Goal: Information Seeking & Learning: Learn about a topic

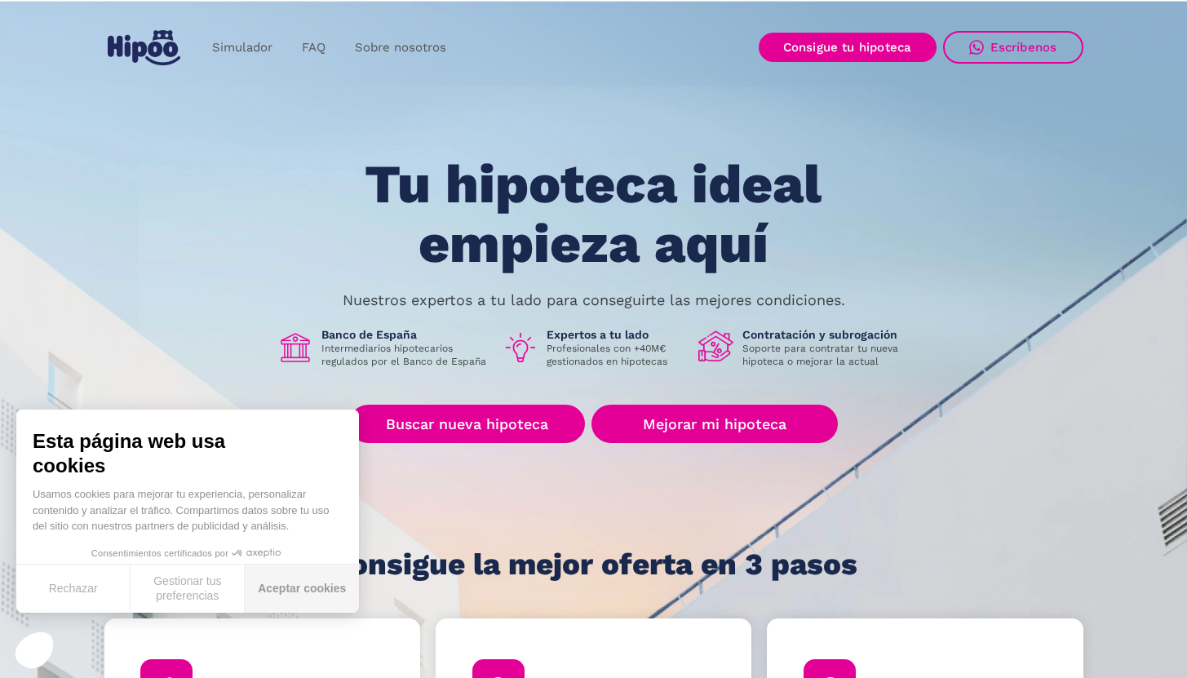
click at [312, 591] on button "Aceptar cookies" at bounding box center [302, 588] width 114 height 48
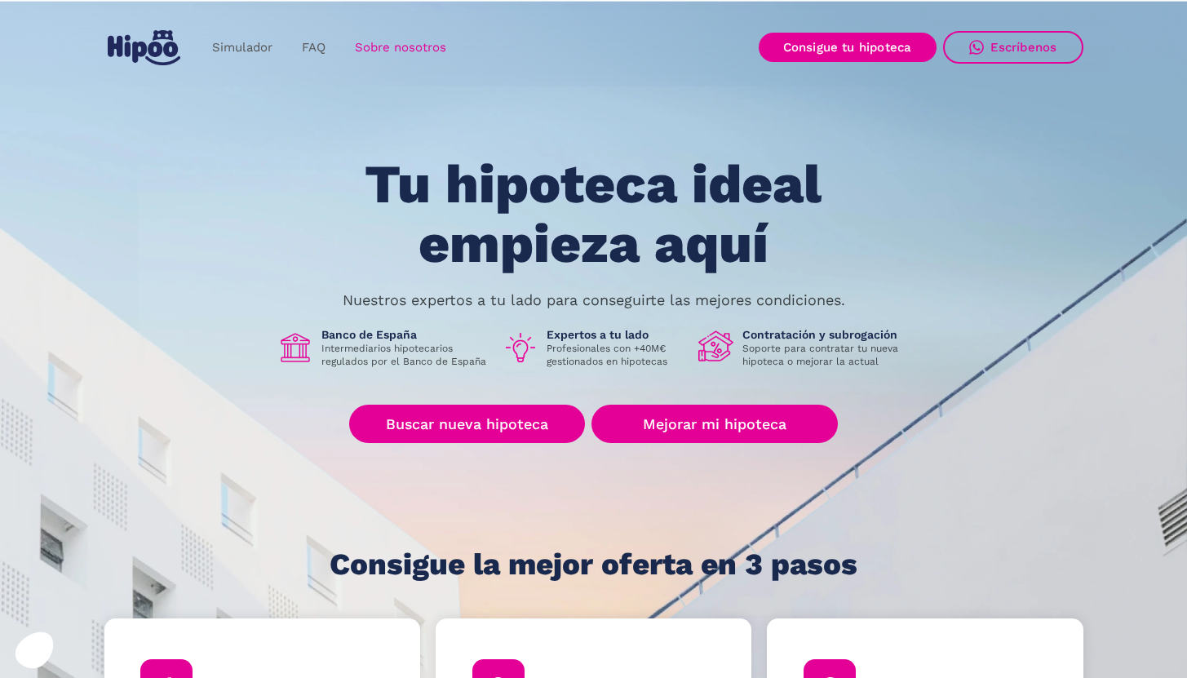
click at [406, 47] on link "Sobre nosotros" at bounding box center [400, 48] width 121 height 32
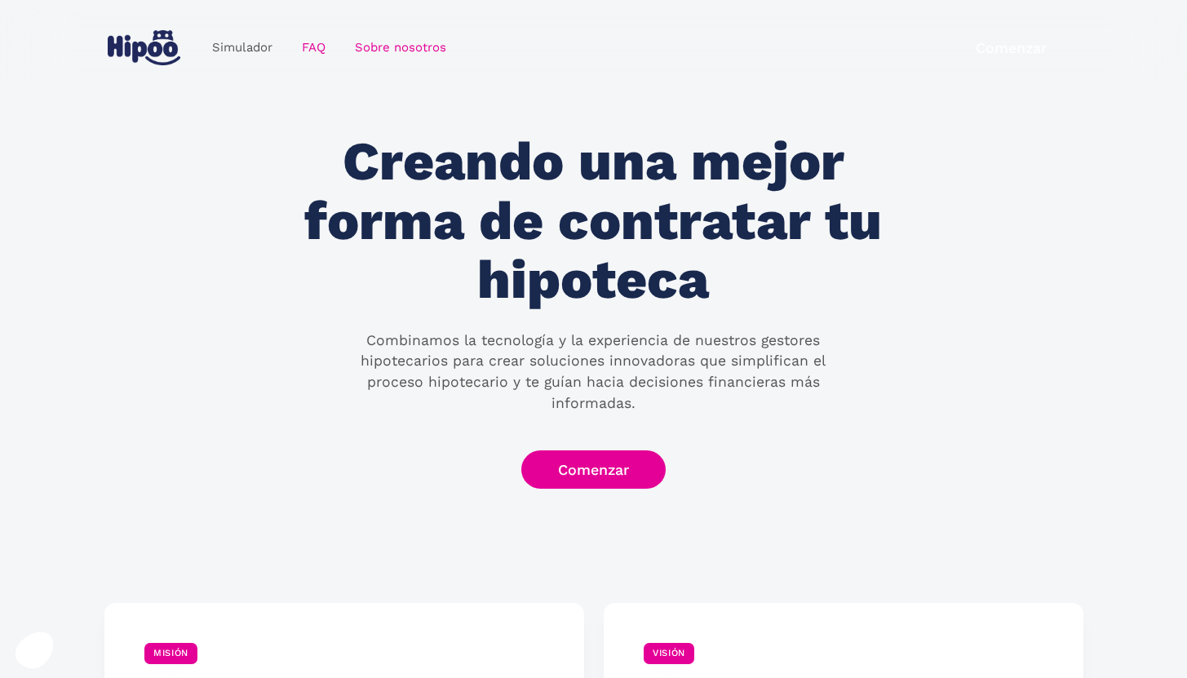
click at [316, 47] on link "FAQ" at bounding box center [313, 48] width 53 height 32
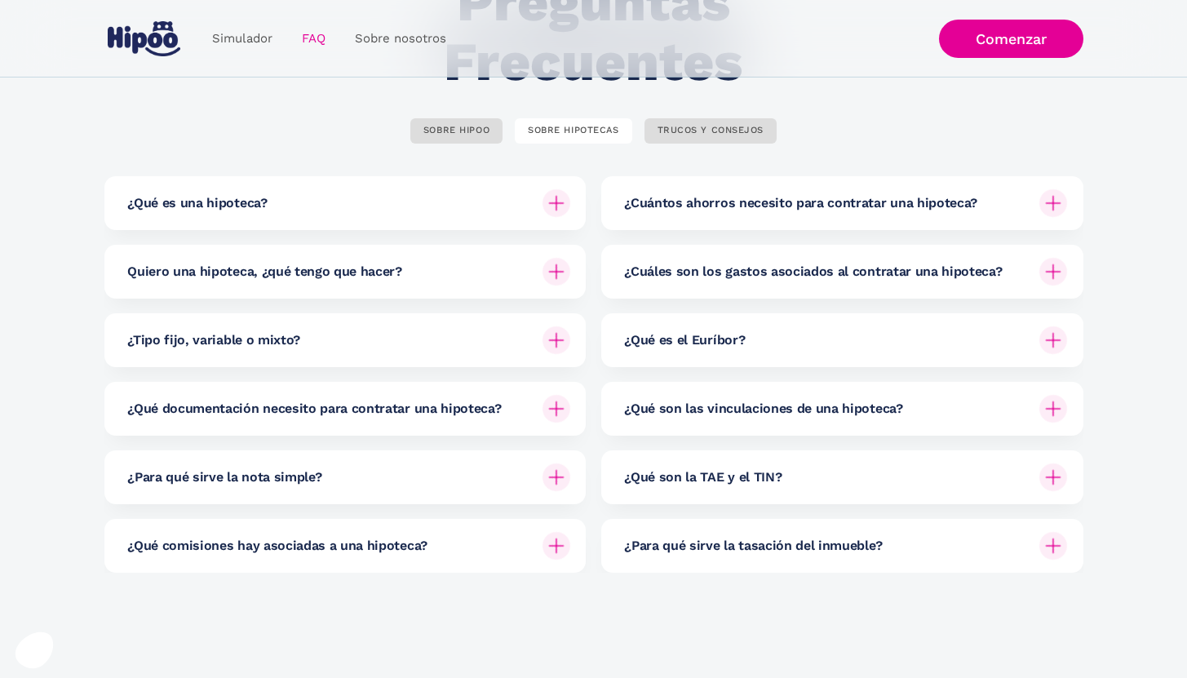
scroll to position [162, 0]
click at [466, 137] on link "SOBRE HIPOO" at bounding box center [456, 130] width 92 height 25
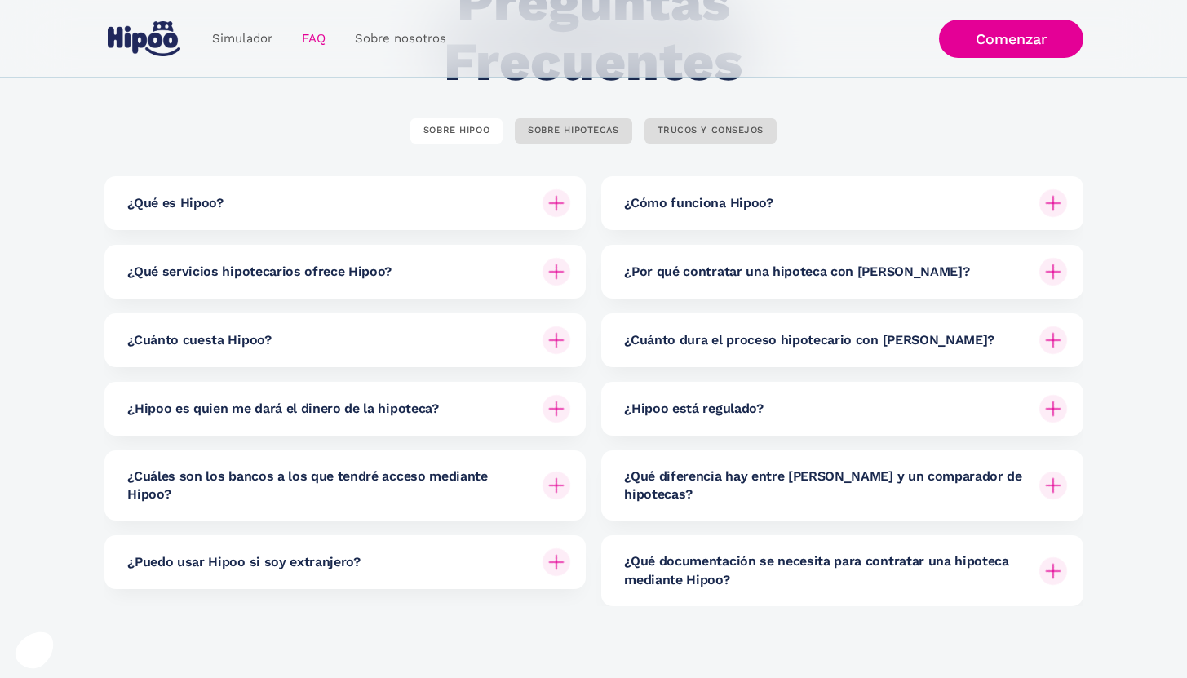
click at [546, 335] on img at bounding box center [556, 340] width 28 height 28
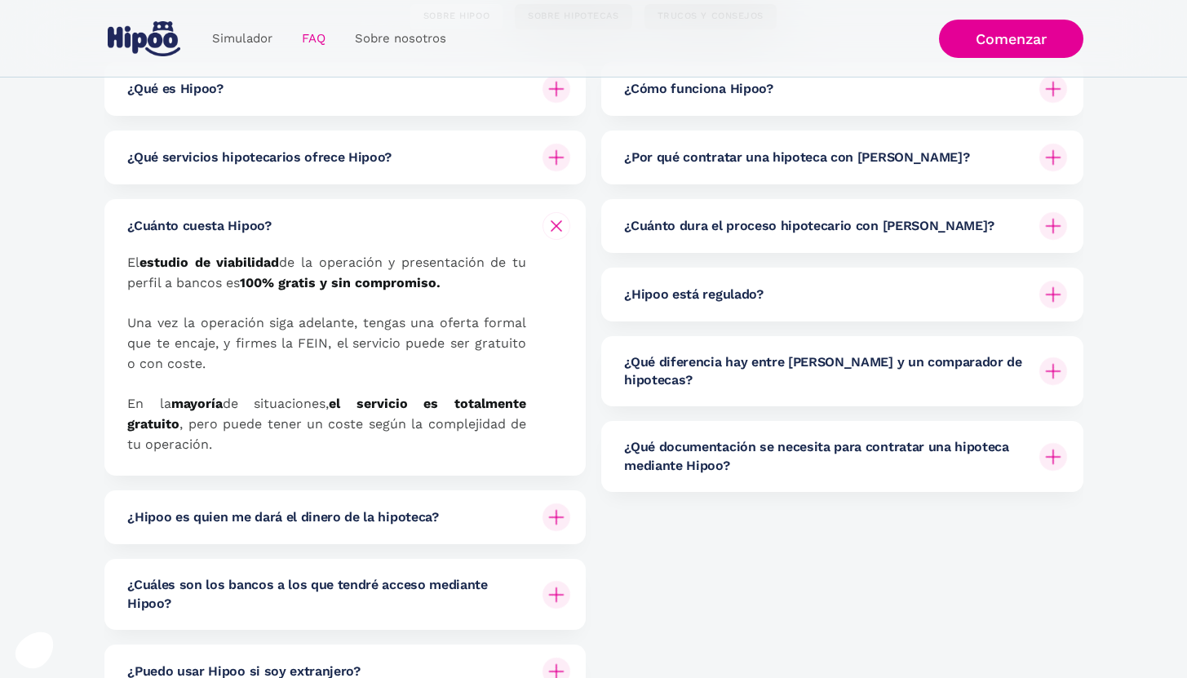
scroll to position [311, 0]
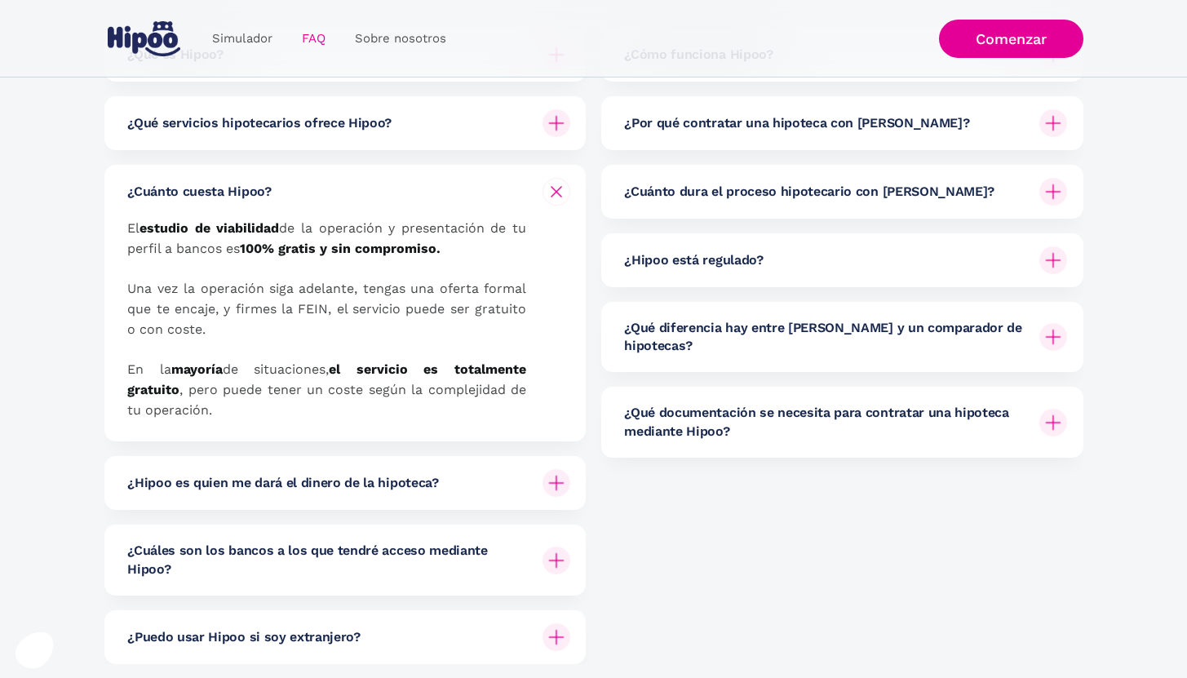
click at [382, 118] on h6 "¿Qué servicios hipotecarios ofrece Hipoo?" at bounding box center [259, 123] width 264 height 18
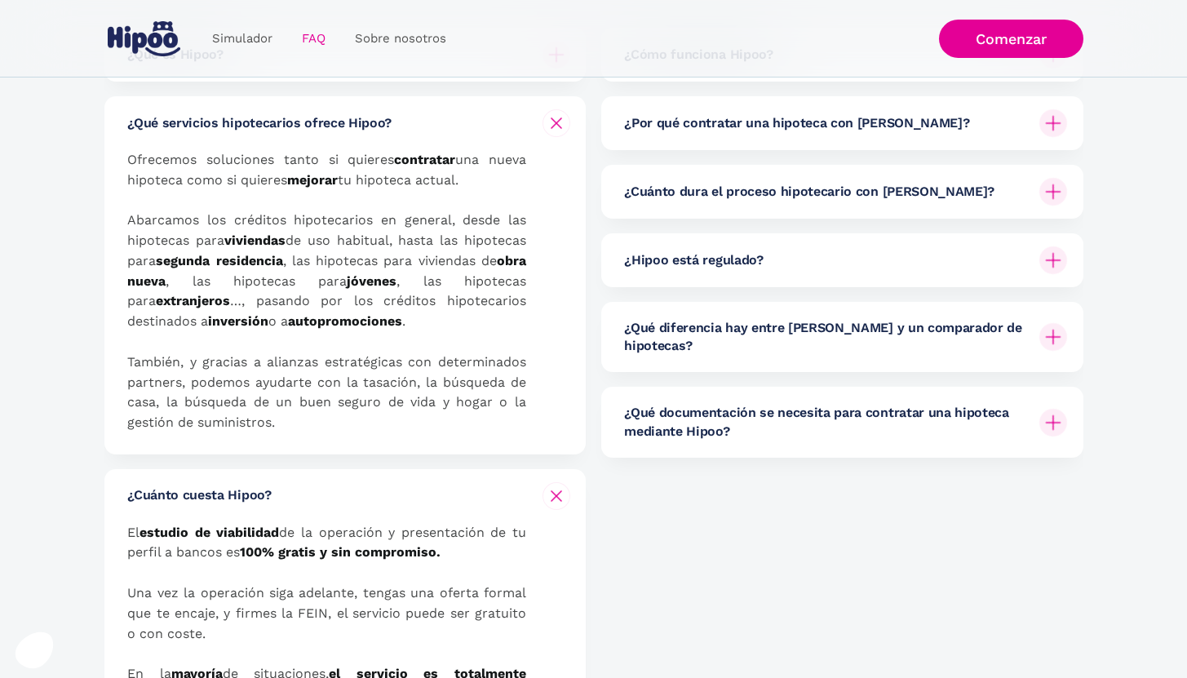
click at [382, 118] on h6 "¿Qué servicios hipotecarios ofrece Hipoo?" at bounding box center [259, 123] width 264 height 18
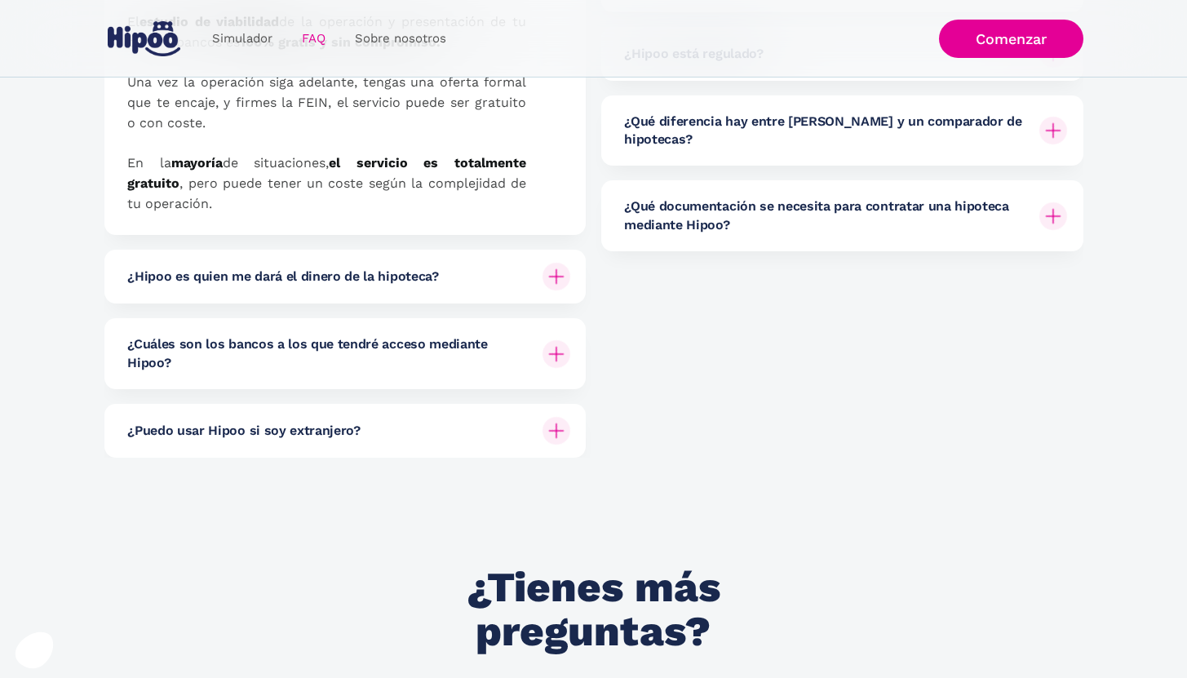
scroll to position [518, 0]
click at [569, 277] on div at bounding box center [556, 275] width 39 height 39
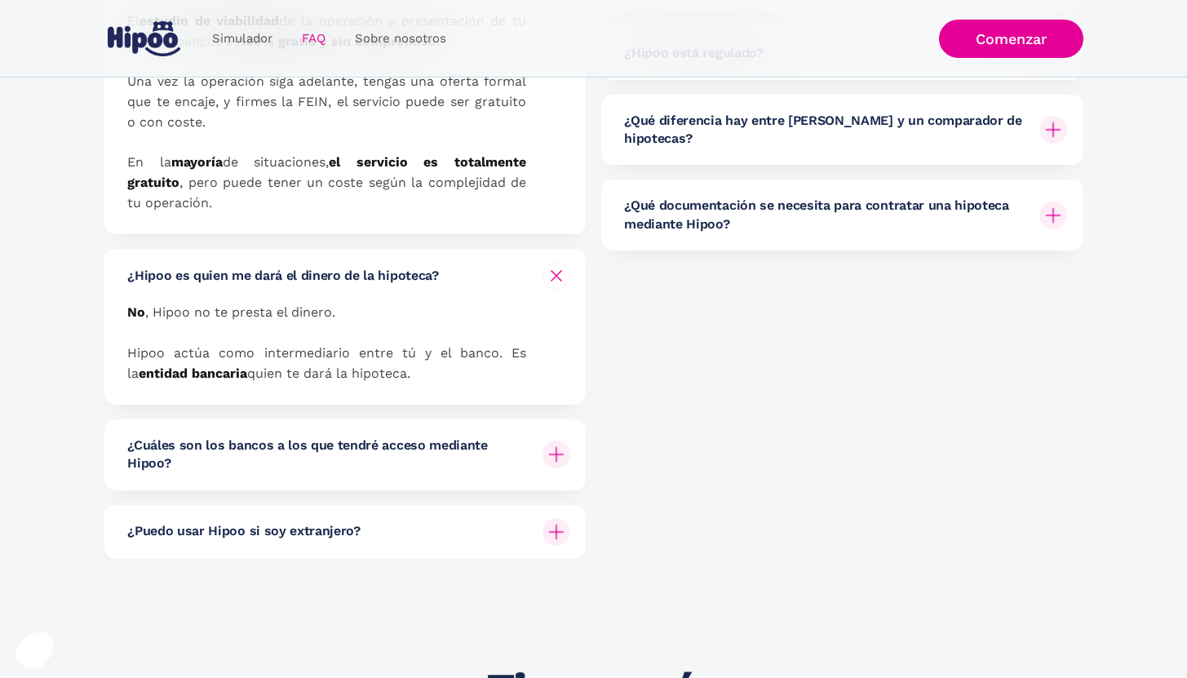
click at [552, 275] on img at bounding box center [556, 276] width 20 height 20
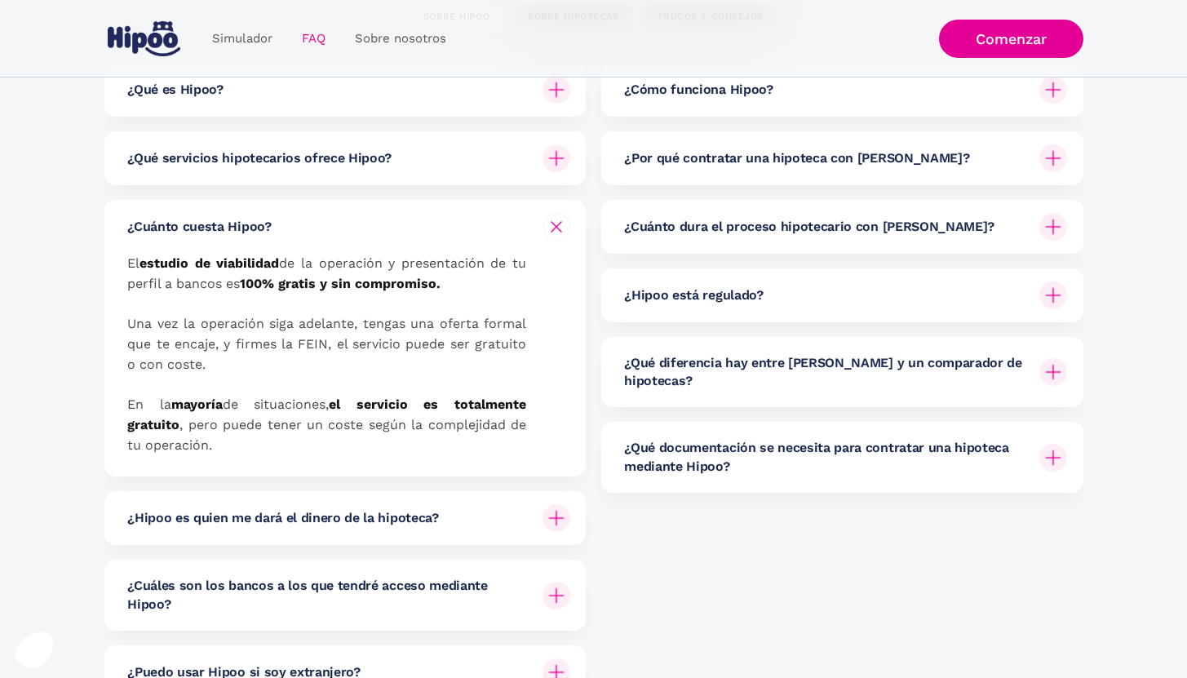
scroll to position [277, 0]
click at [1056, 363] on img at bounding box center [1053, 371] width 28 height 28
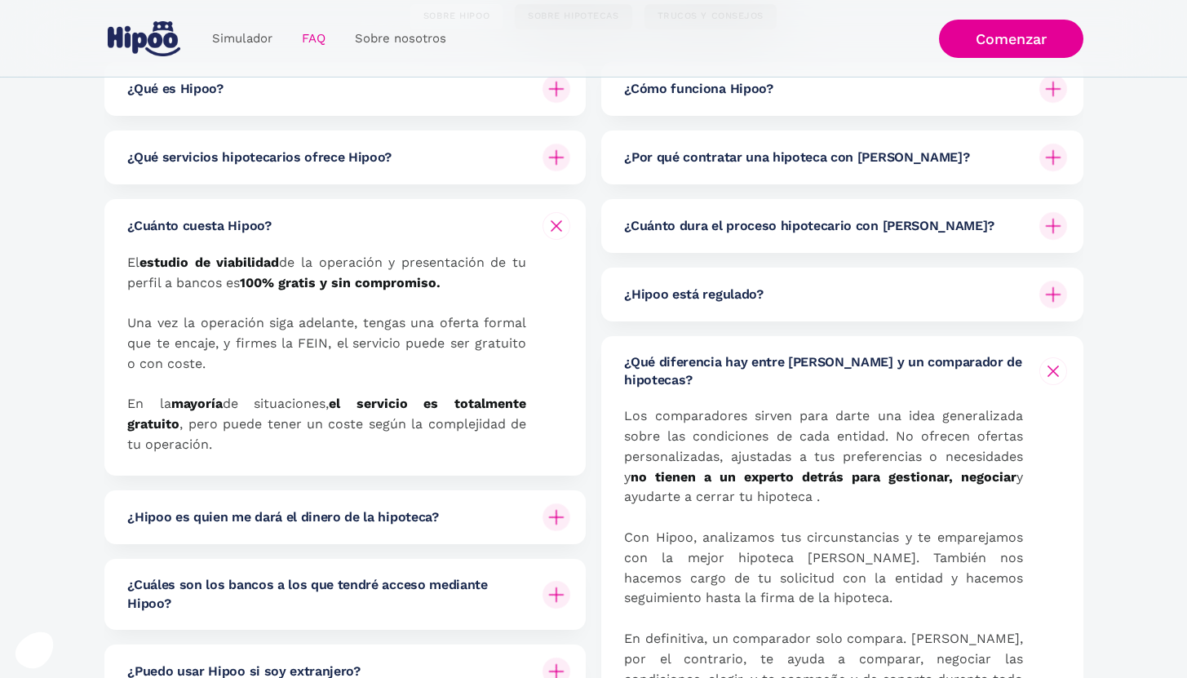
click at [1056, 361] on img at bounding box center [1053, 371] width 20 height 20
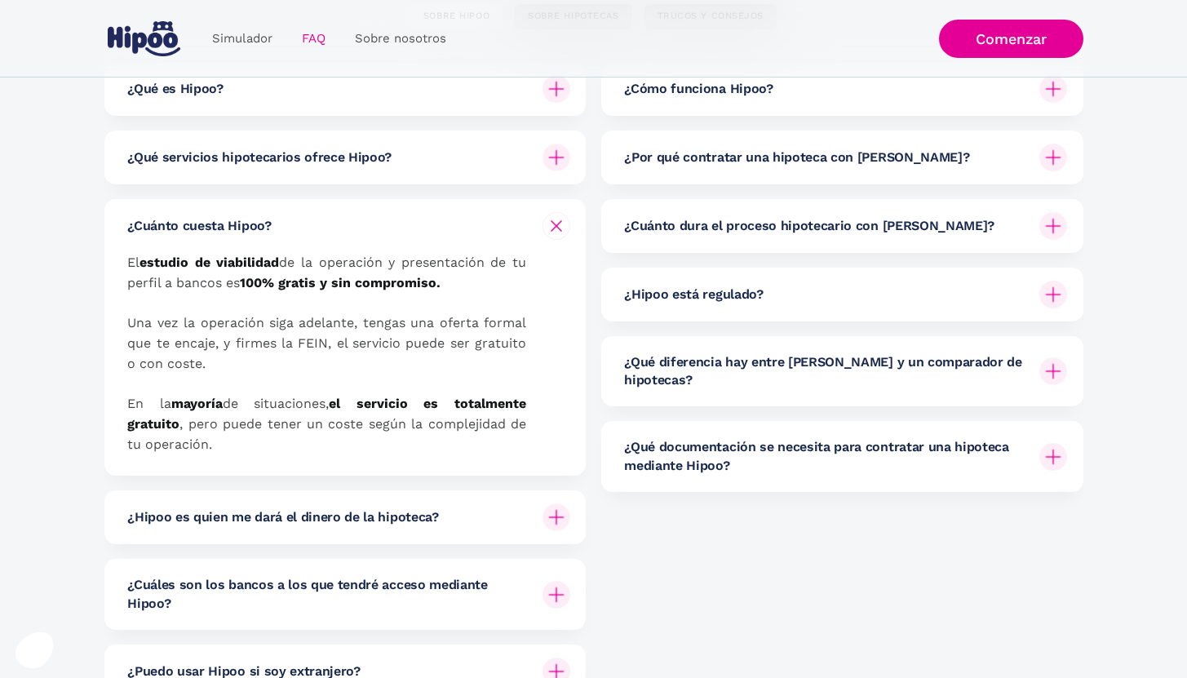
click at [1051, 443] on img at bounding box center [1053, 457] width 28 height 28
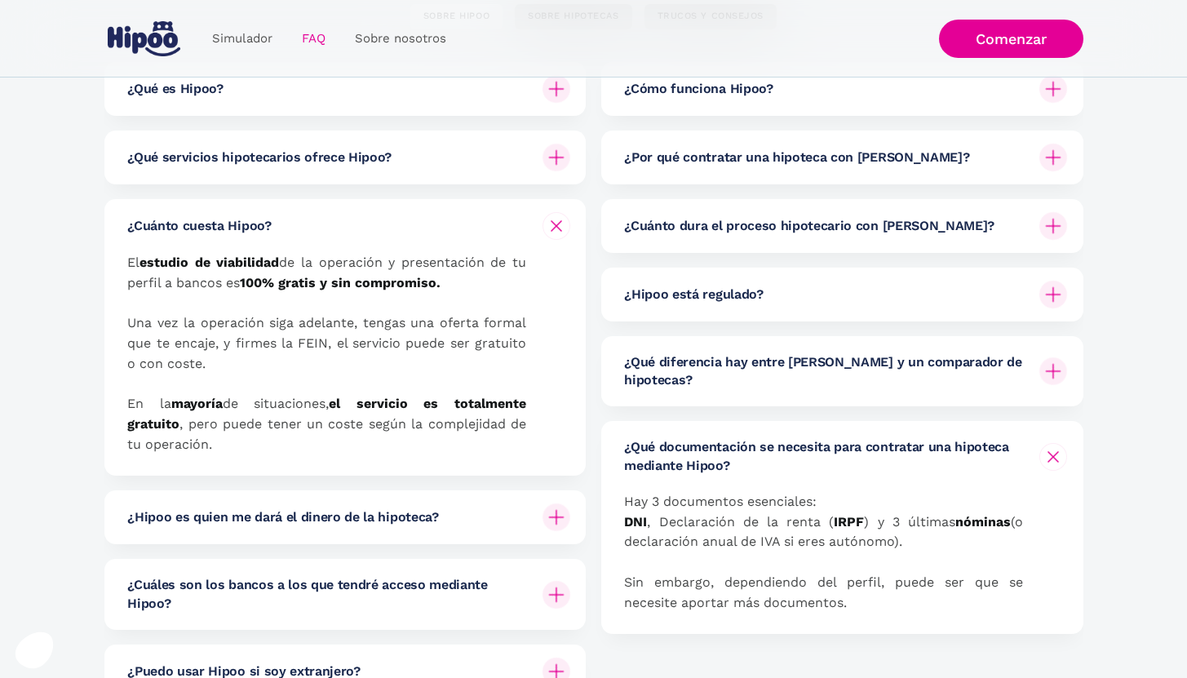
click at [1053, 447] on img at bounding box center [1053, 457] width 20 height 20
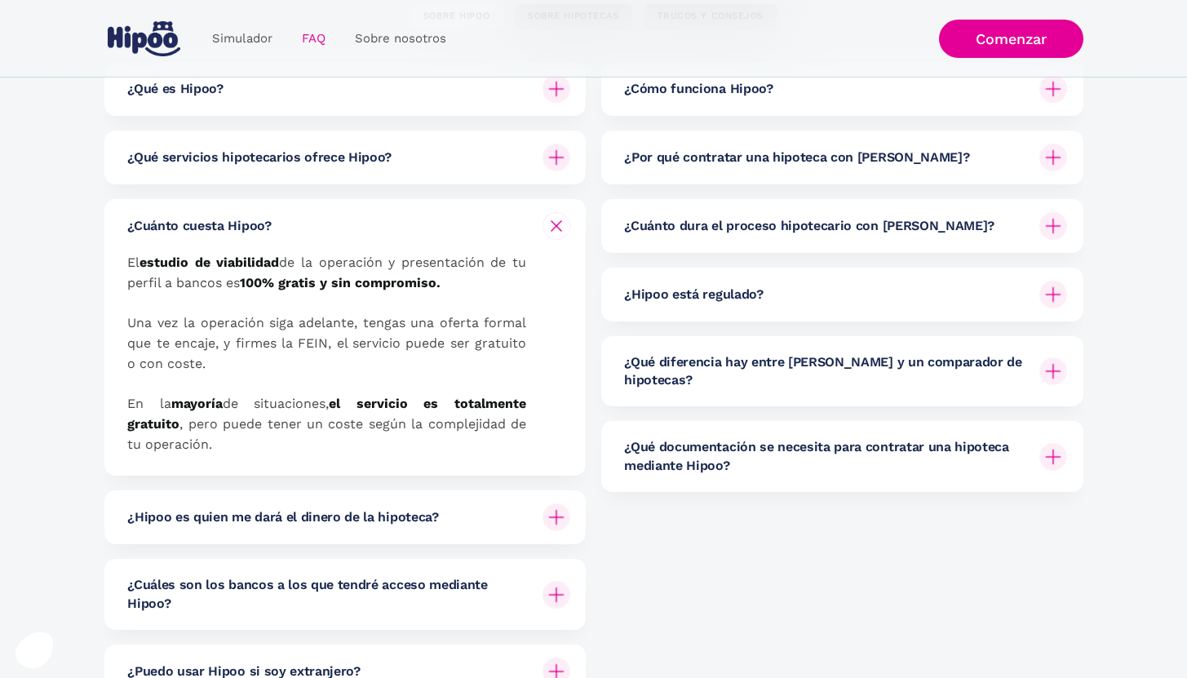
click at [1055, 296] on img at bounding box center [1053, 295] width 28 height 28
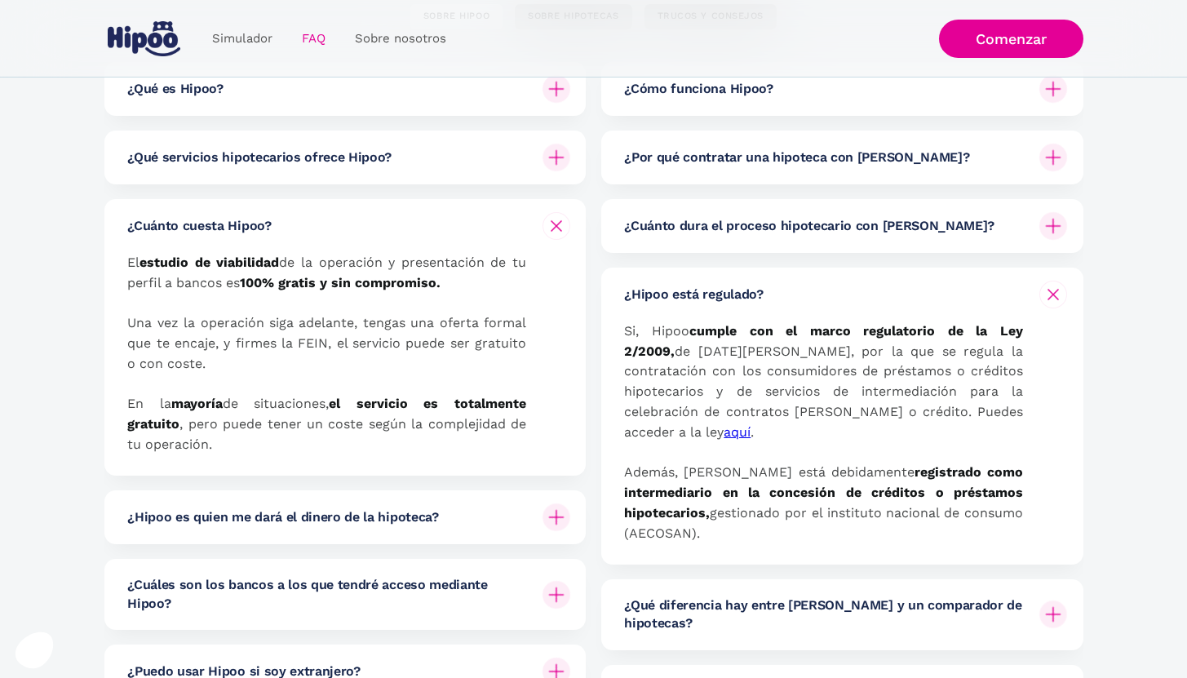
click at [1054, 290] on img at bounding box center [1053, 295] width 20 height 20
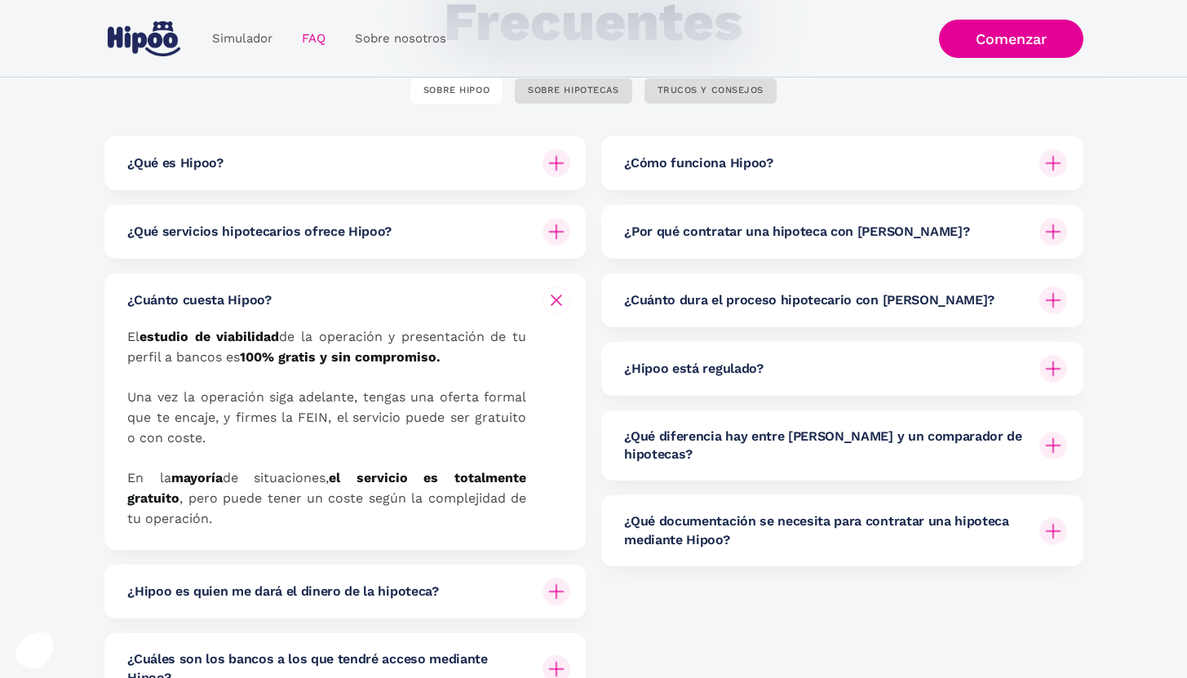
scroll to position [121, 0]
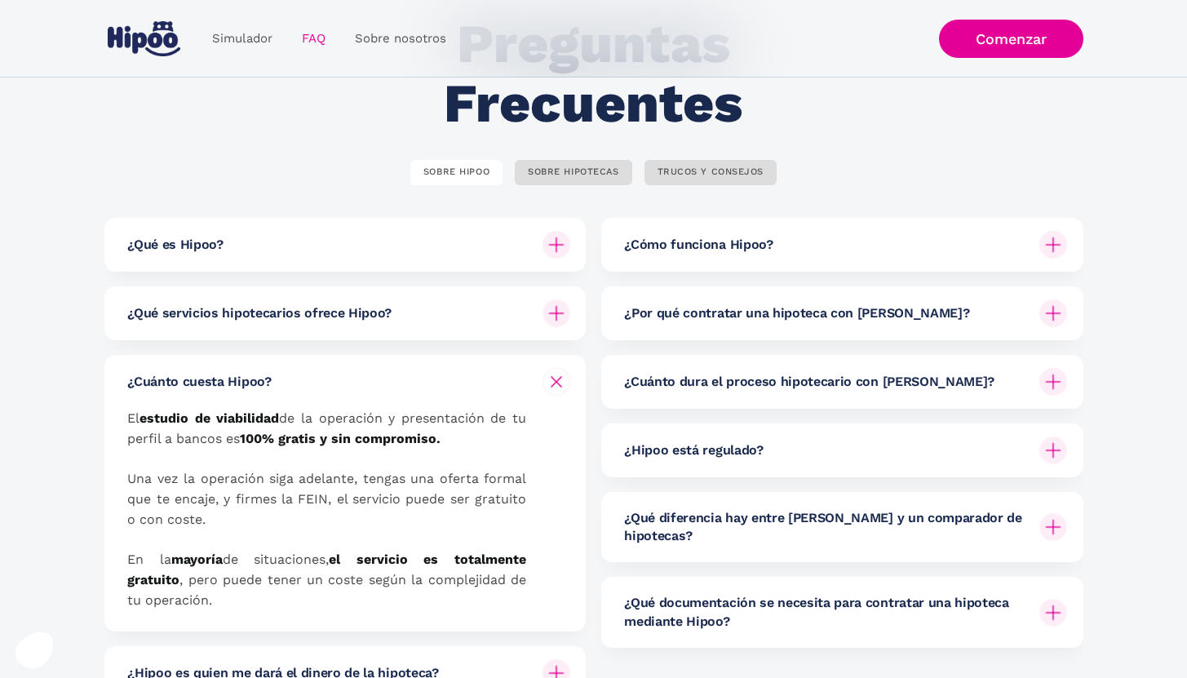
click at [1046, 312] on img at bounding box center [1053, 313] width 28 height 28
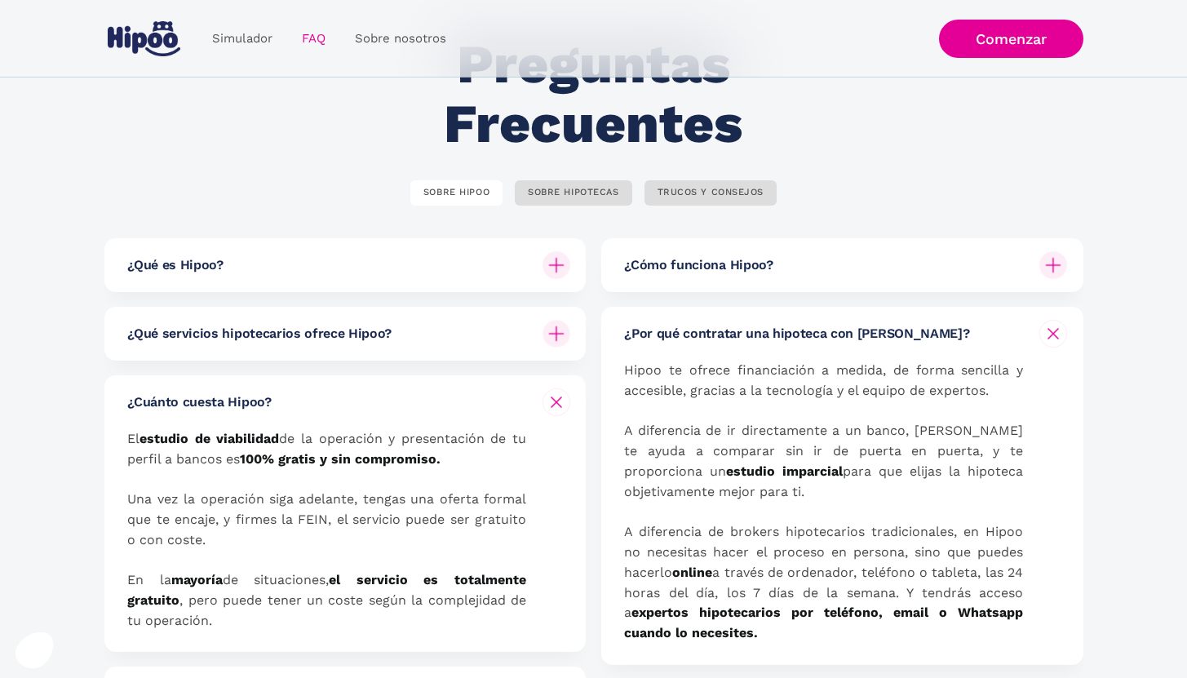
scroll to position [99, 0]
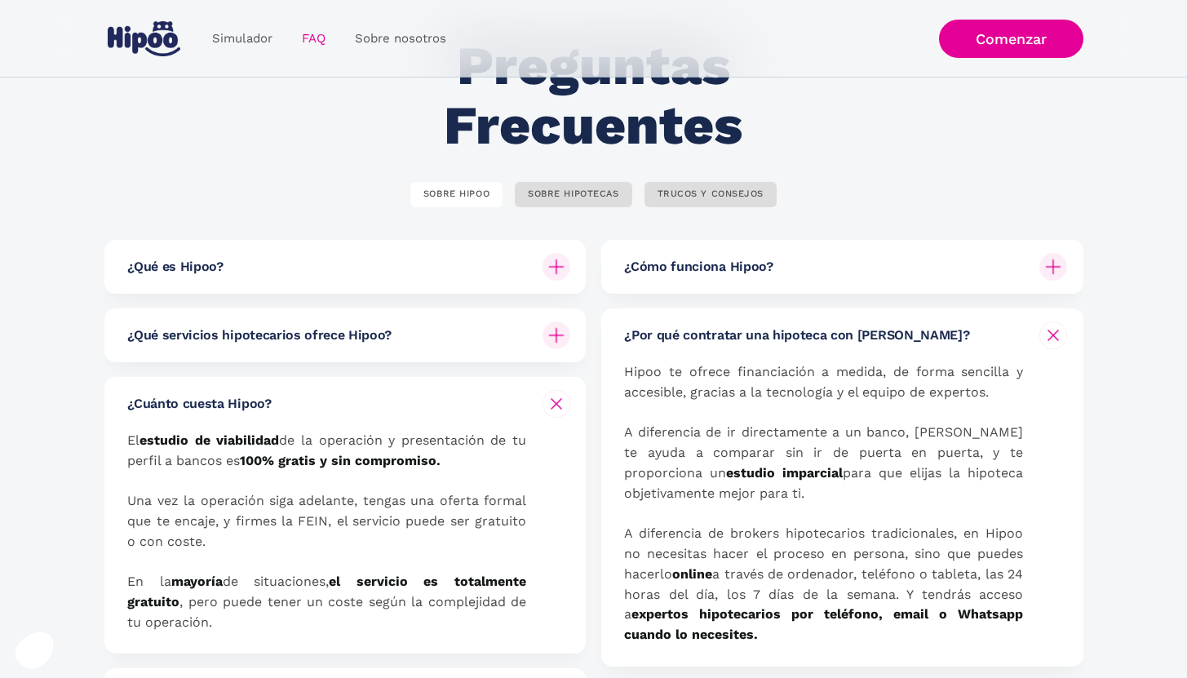
click at [1055, 262] on img at bounding box center [1053, 267] width 28 height 28
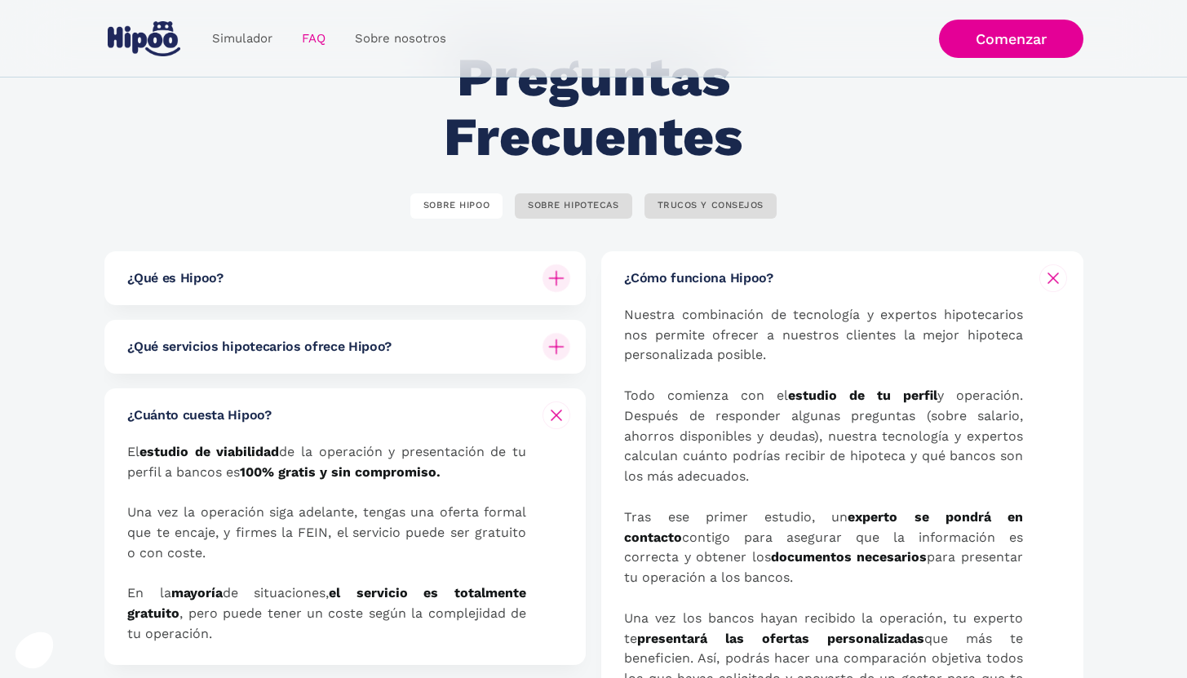
scroll to position [0, 0]
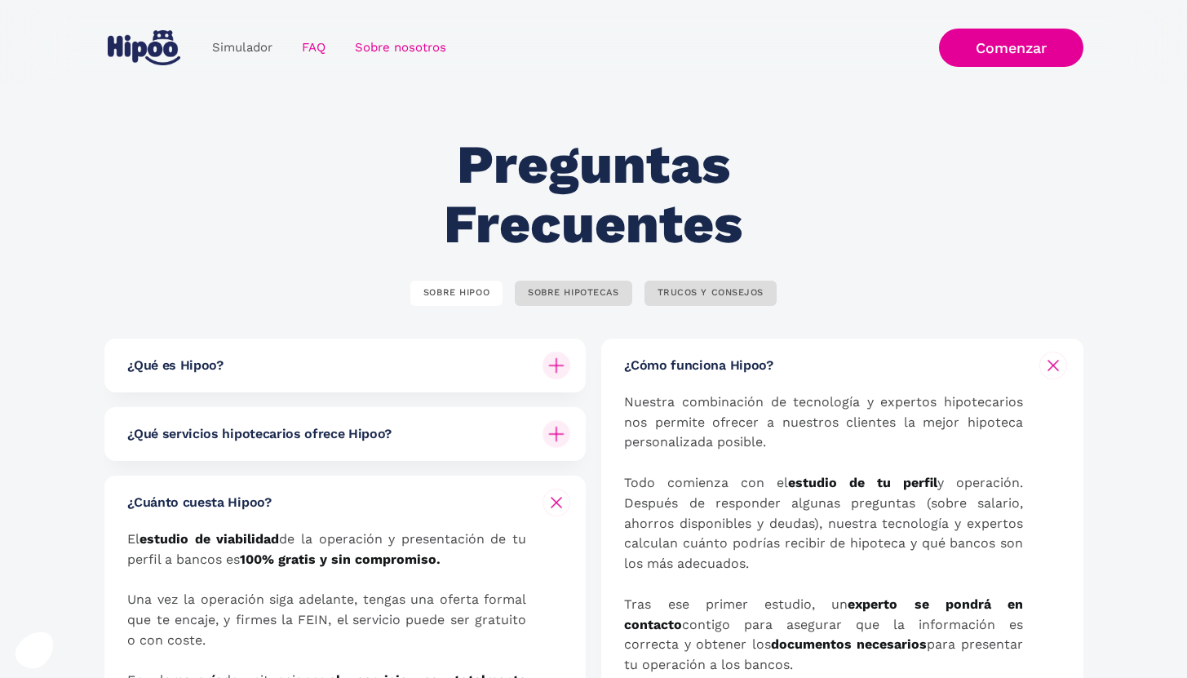
click at [392, 45] on link "Sobre nosotros" at bounding box center [400, 48] width 121 height 32
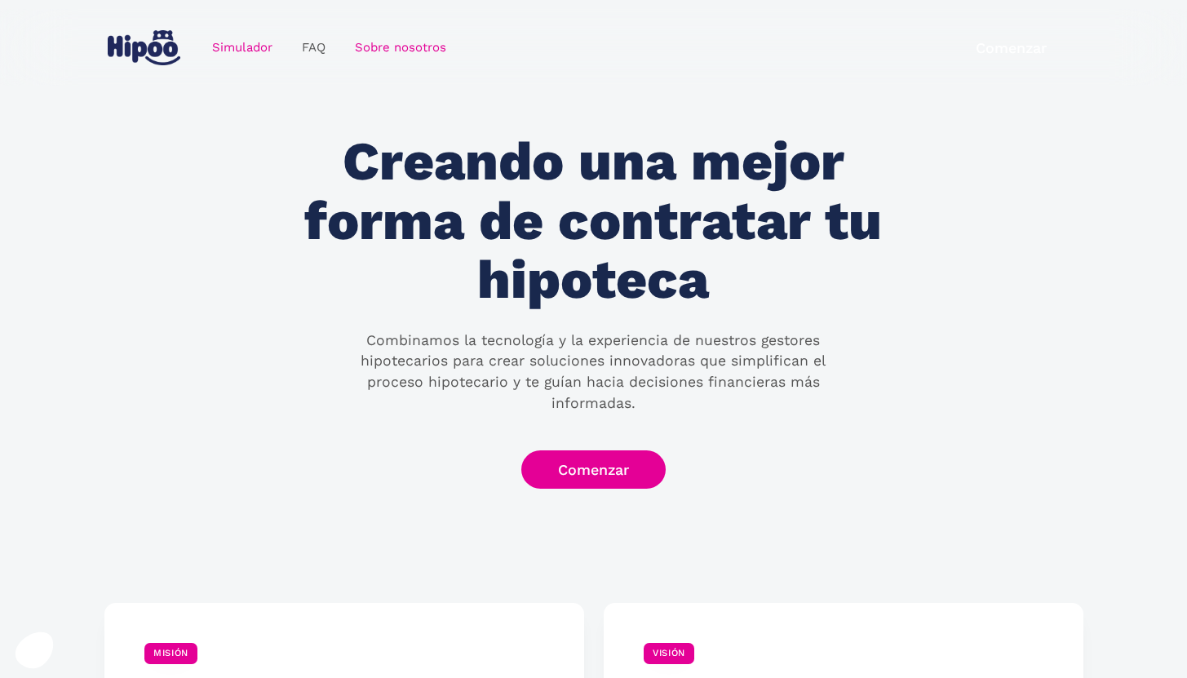
click at [212, 51] on link "Simulador" at bounding box center [242, 48] width 90 height 32
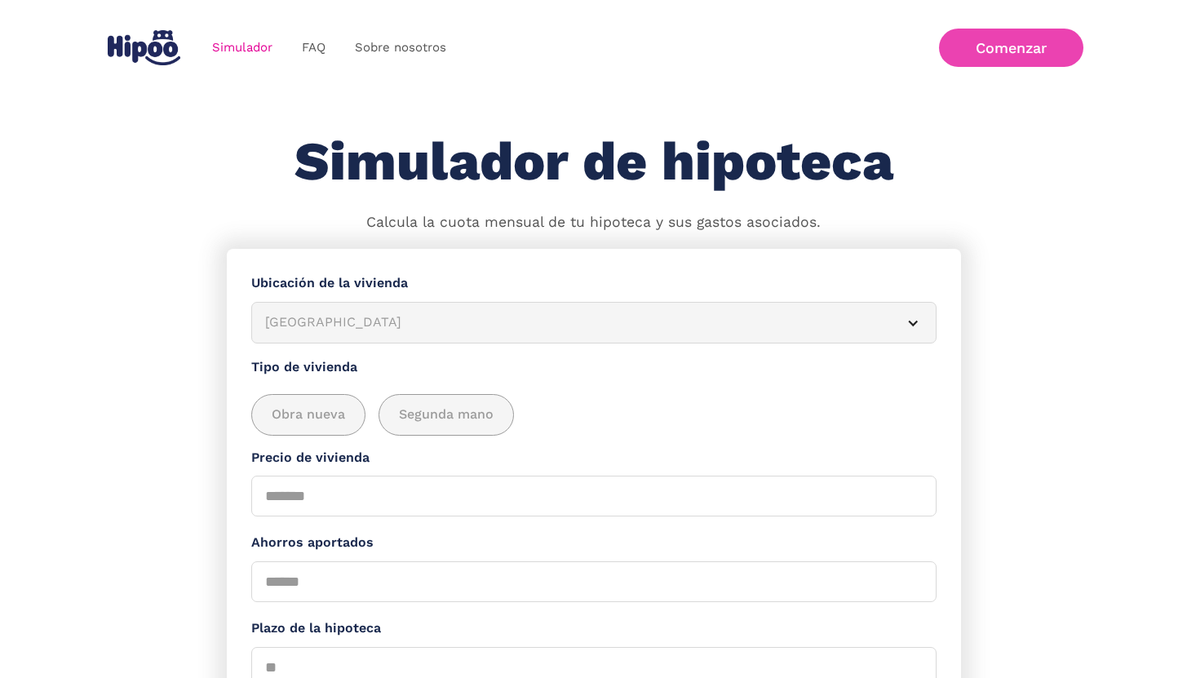
click at [1015, 45] on link "Comenzar" at bounding box center [1011, 48] width 144 height 38
